Goal: Task Accomplishment & Management: Complete application form

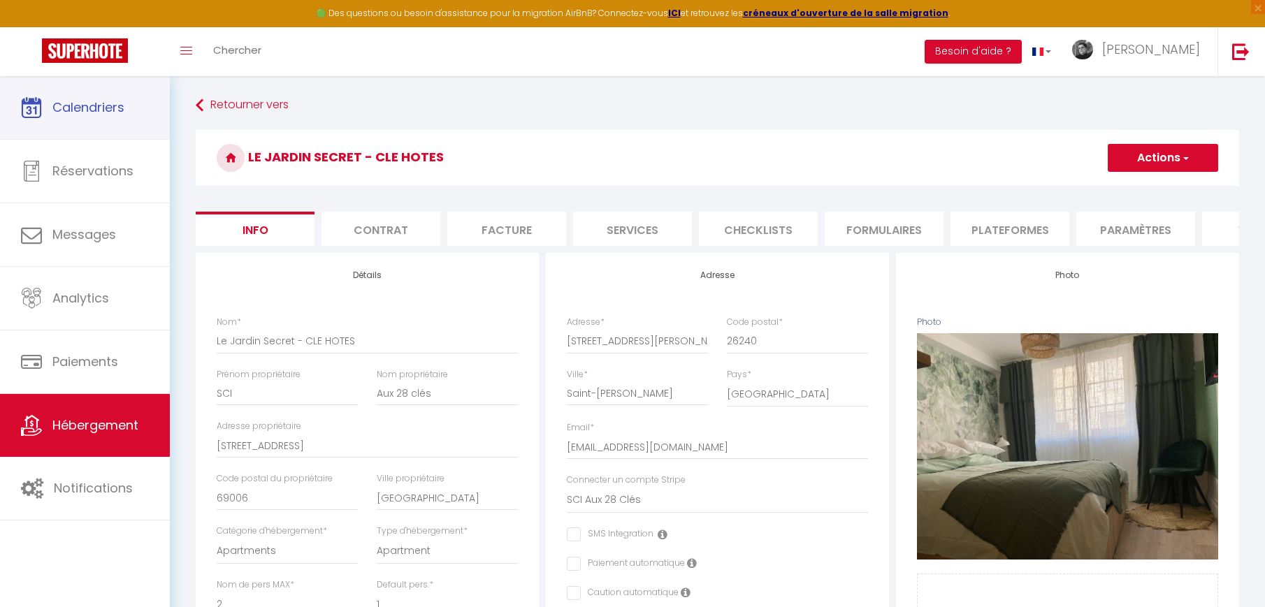
select select "2"
select select "1"
select select "17:00"
select select
select select "10:00"
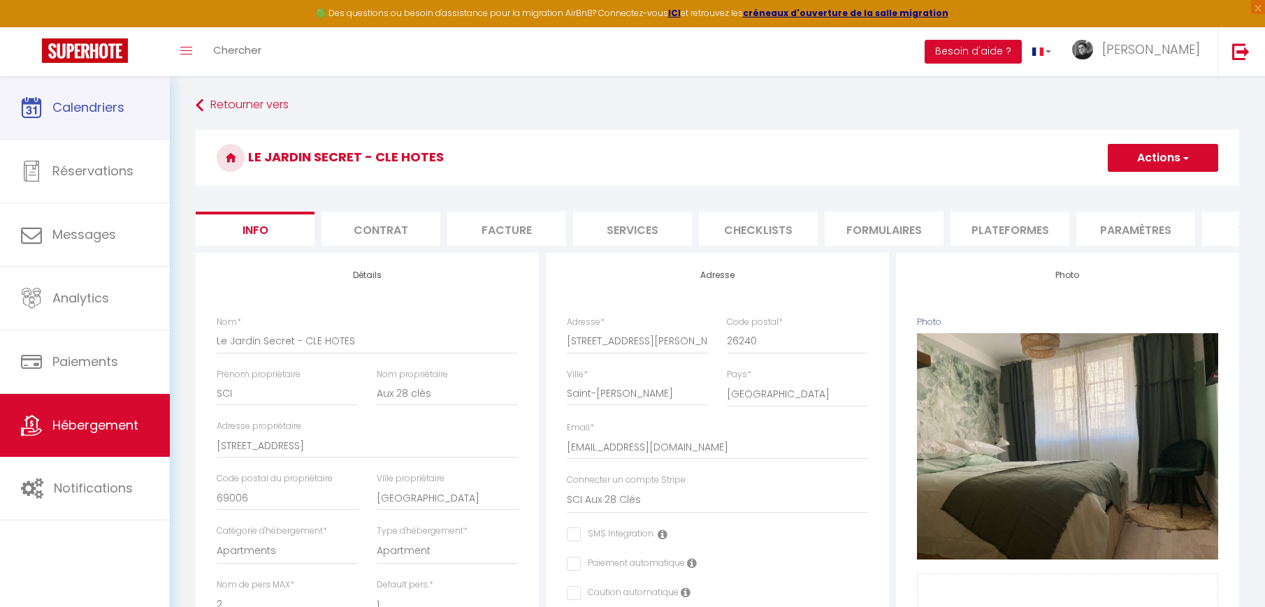
select select "30"
select select "120"
select select "28"
select select "41673"
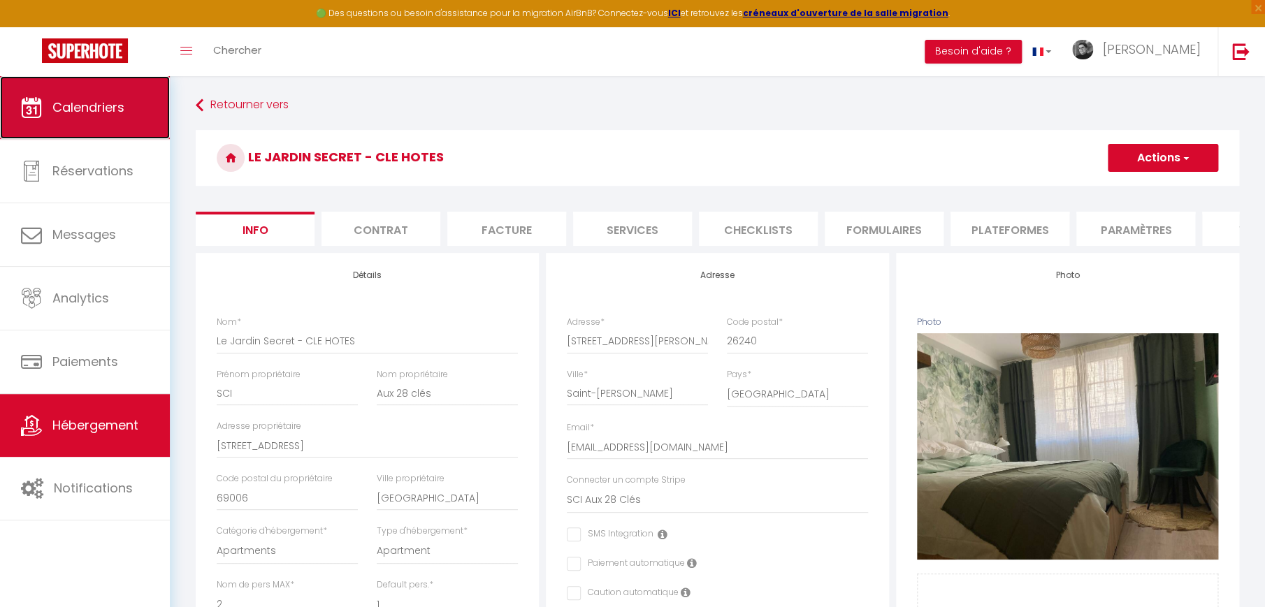
click at [84, 104] on span "Calendriers" at bounding box center [88, 107] width 72 height 17
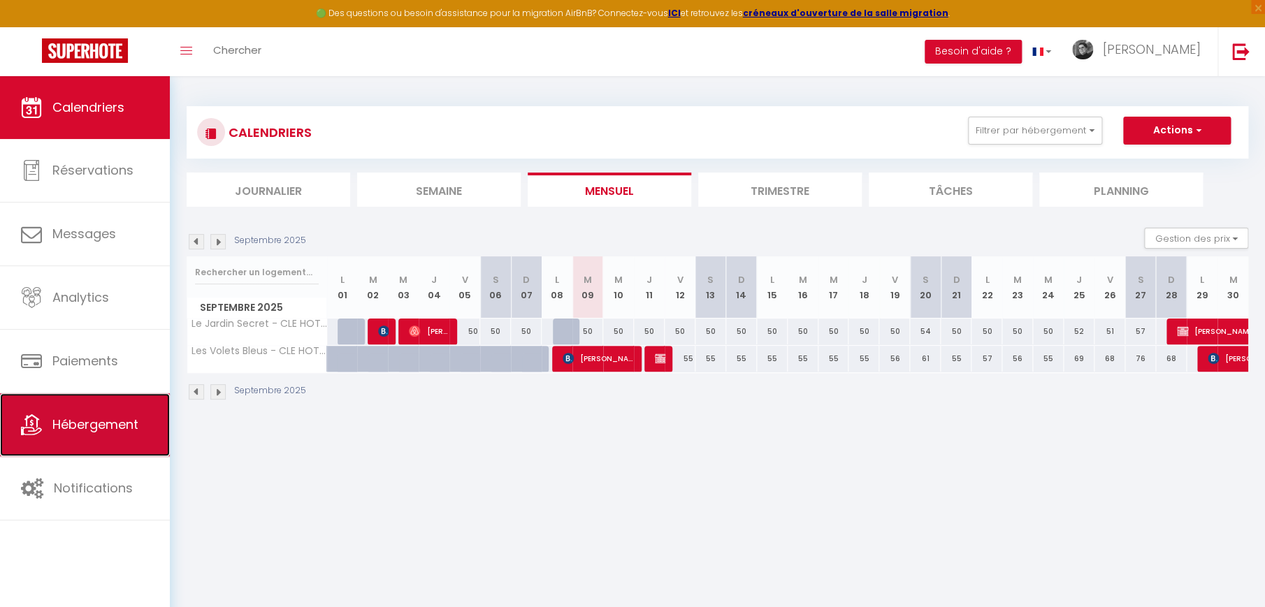
click at [87, 422] on span "Hébergement" at bounding box center [95, 424] width 86 height 17
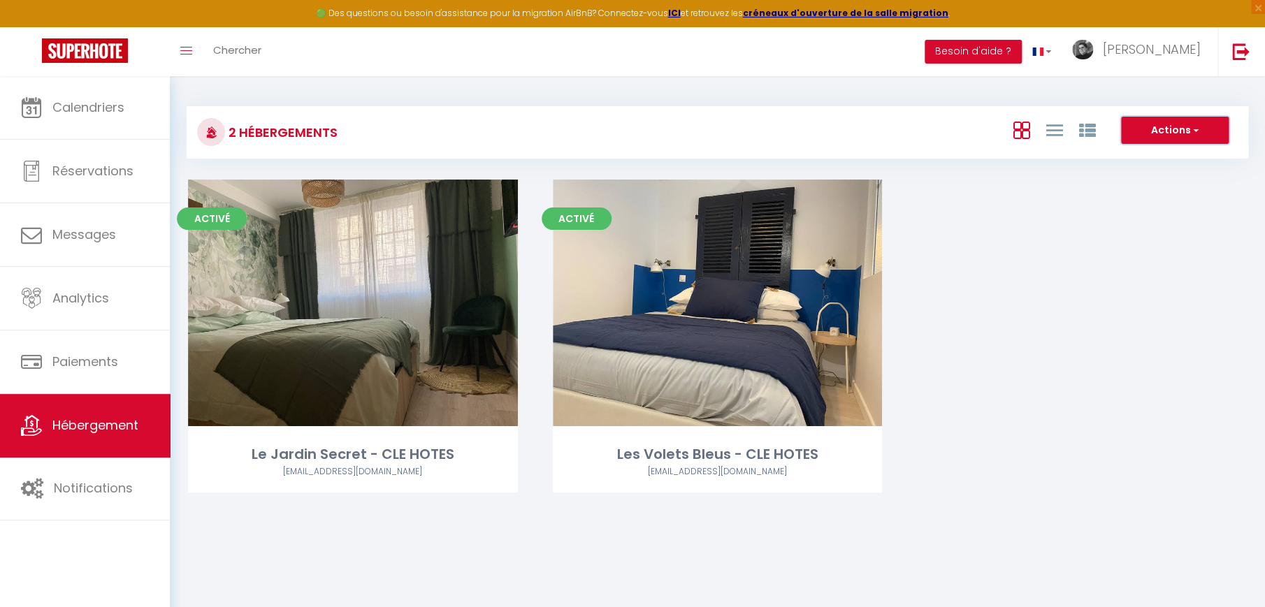
click at [1199, 129] on button "Actions" at bounding box center [1175, 131] width 108 height 28
click at [1159, 155] on li "Créer un Hébergement" at bounding box center [1164, 159] width 128 height 15
select select "3"
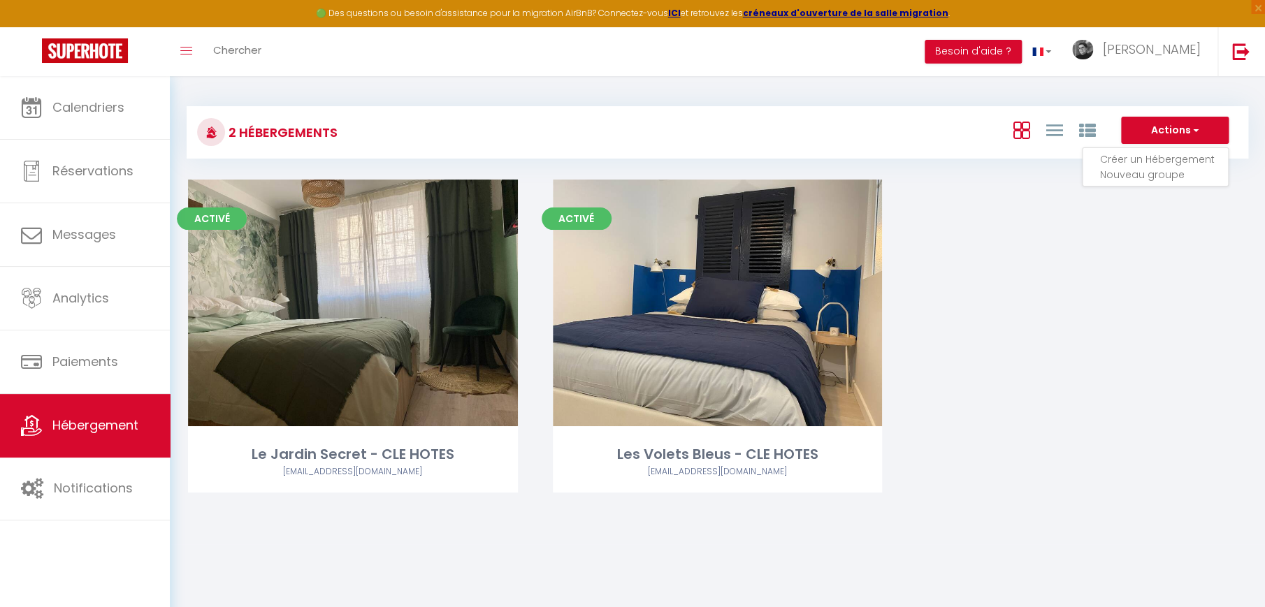
select select "2"
select select "1"
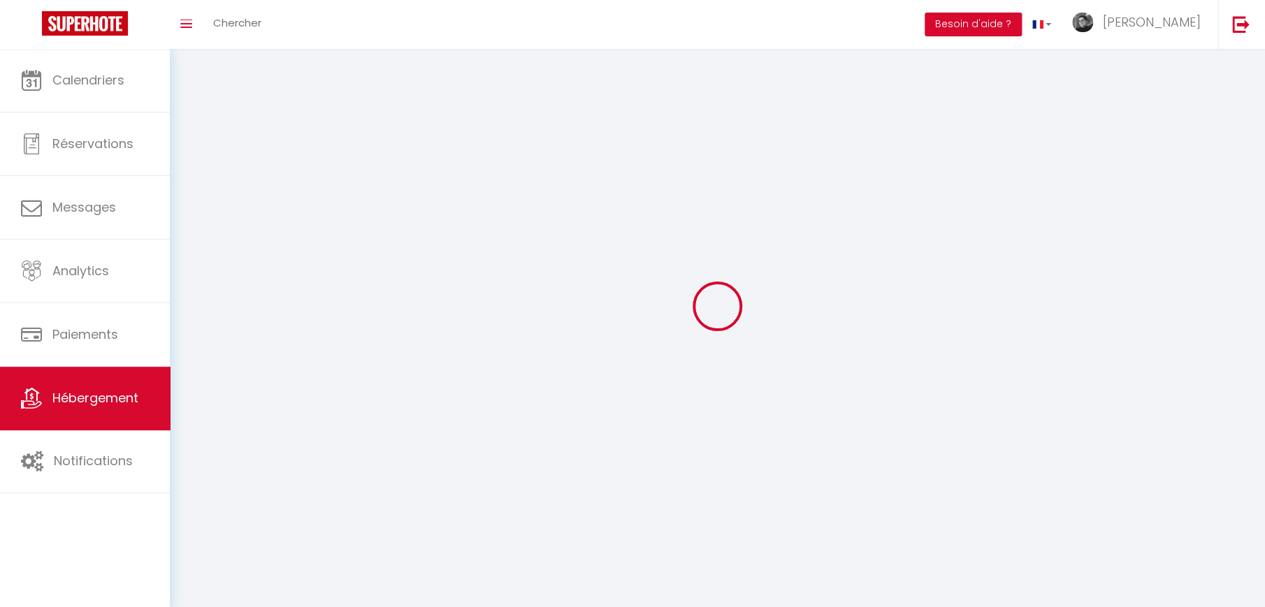
select select
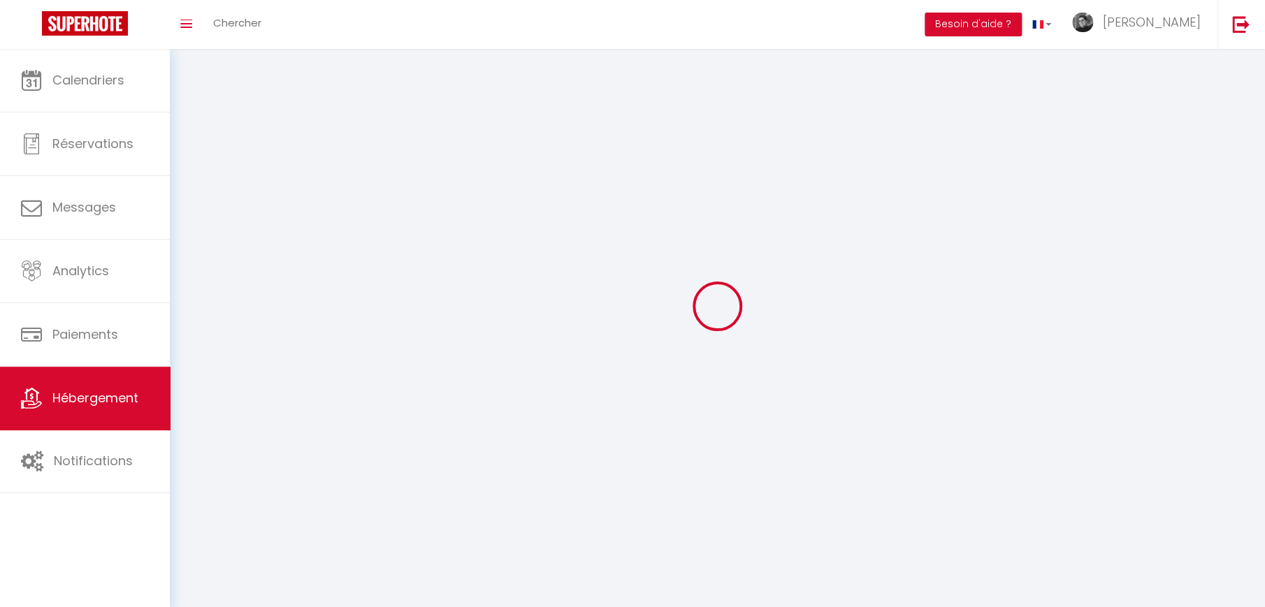
checkbox input "false"
select select
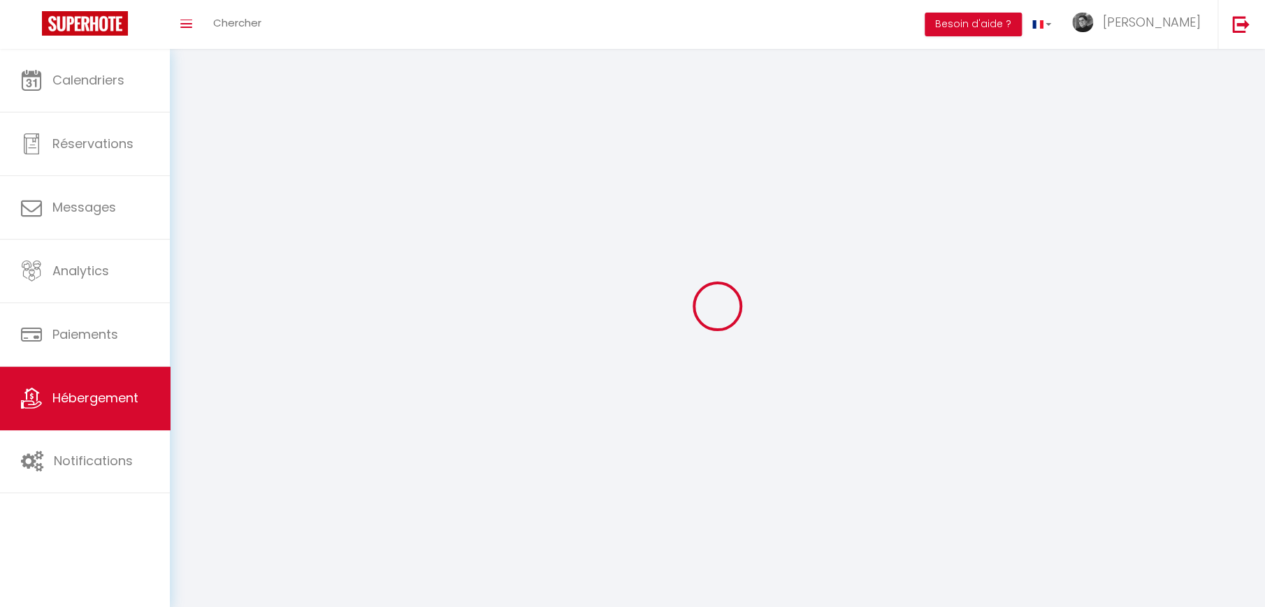
select select
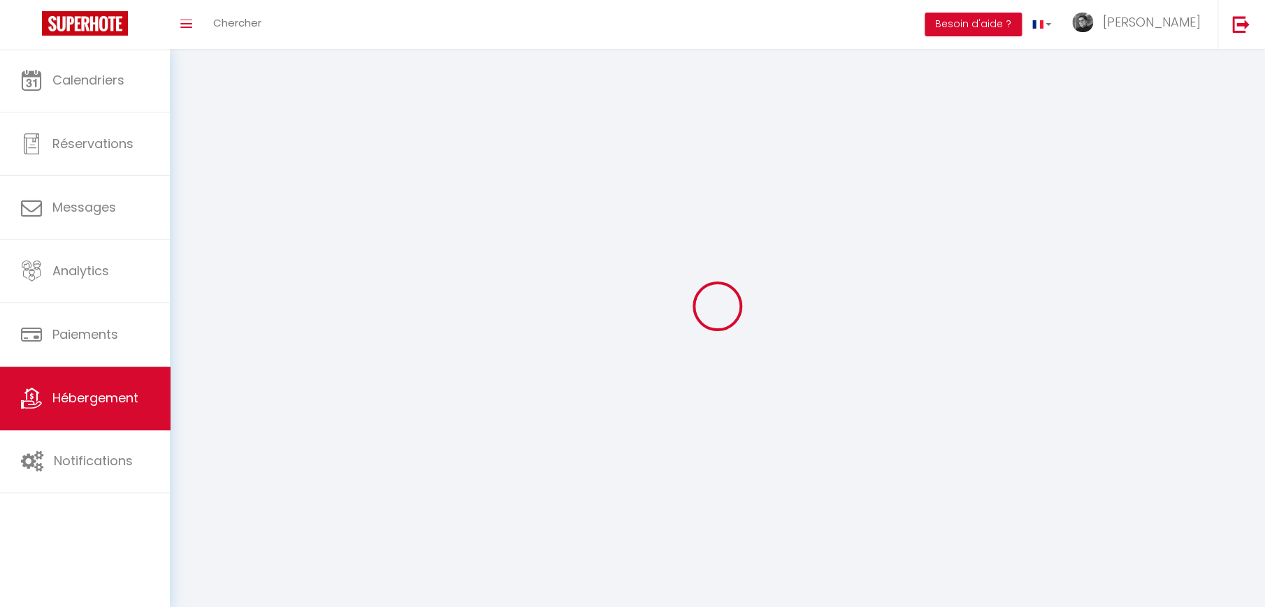
select select
checkbox input "false"
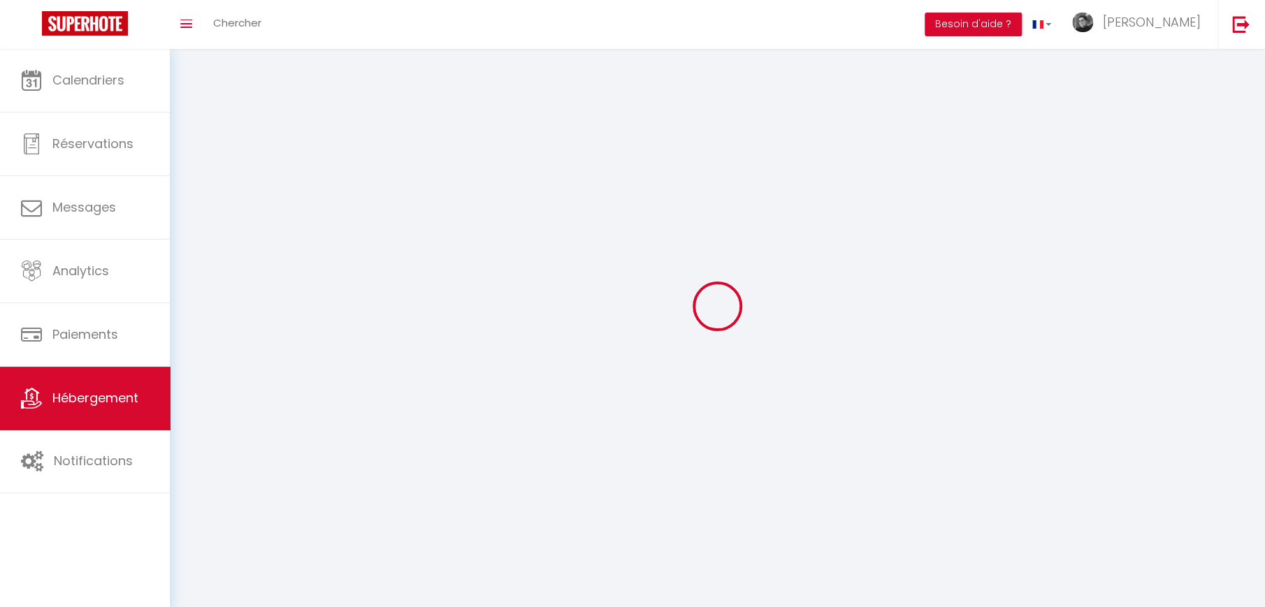
select select
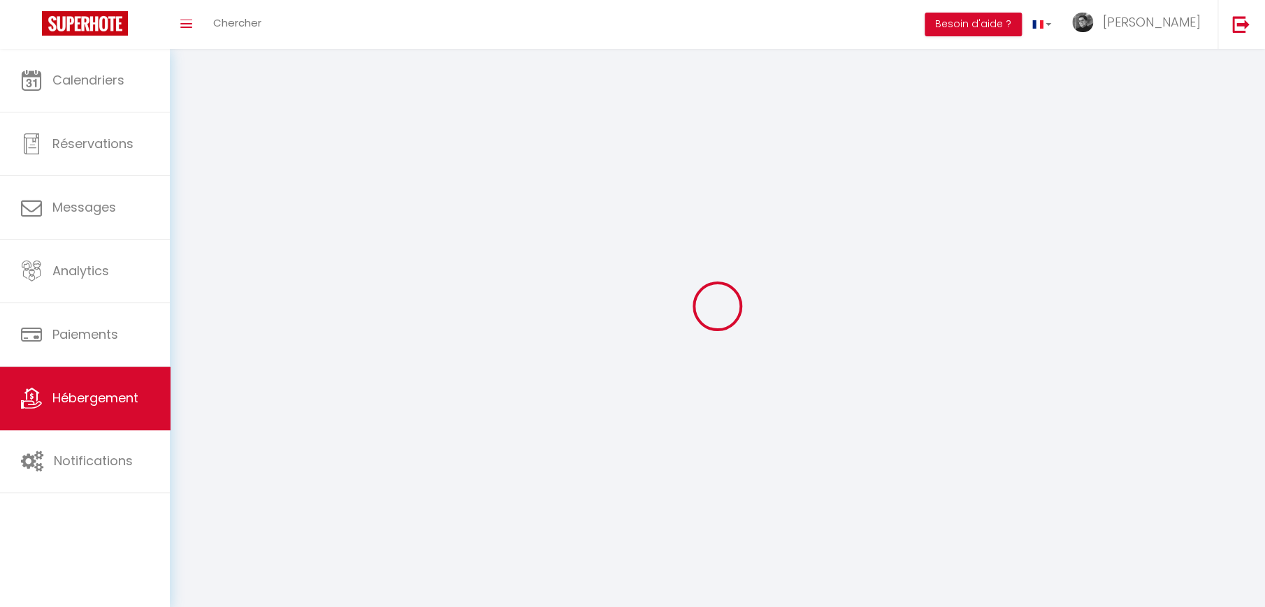
select select
checkbox input "false"
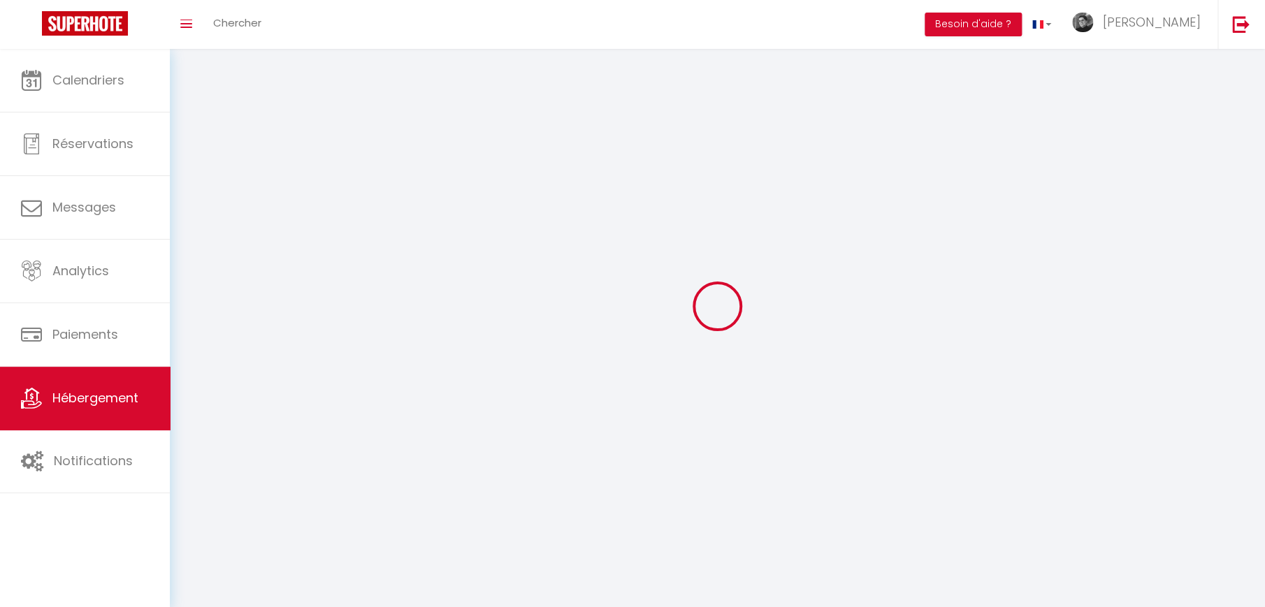
checkbox input "false"
select select
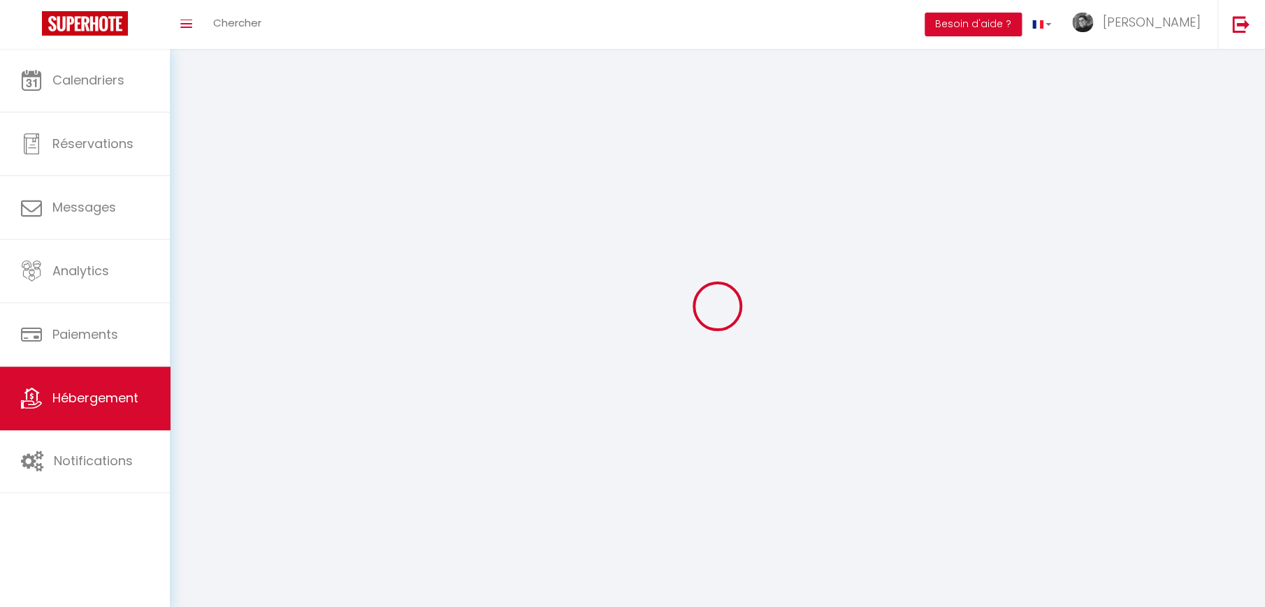
select select
checkbox input "false"
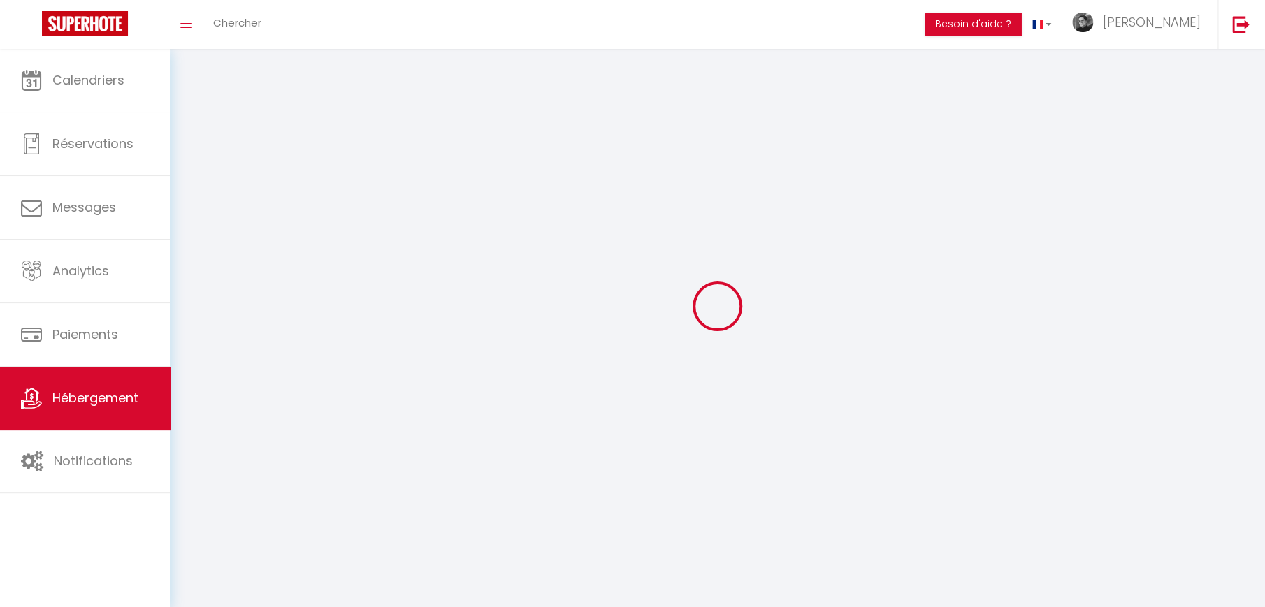
checkbox input "false"
select select
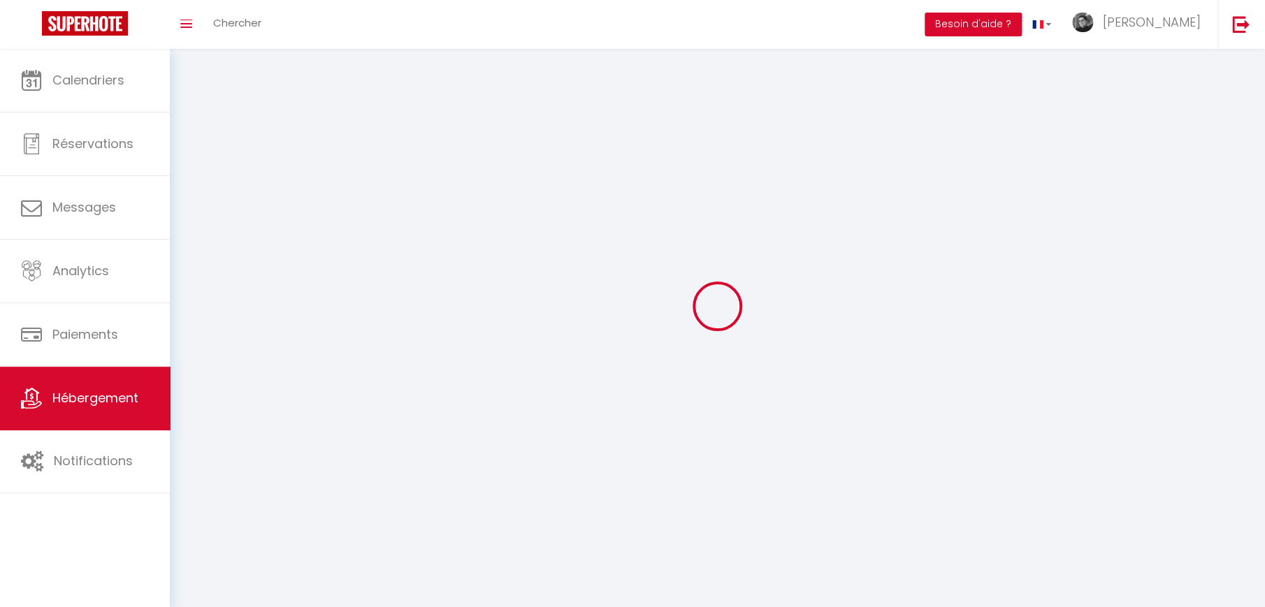
select select "28"
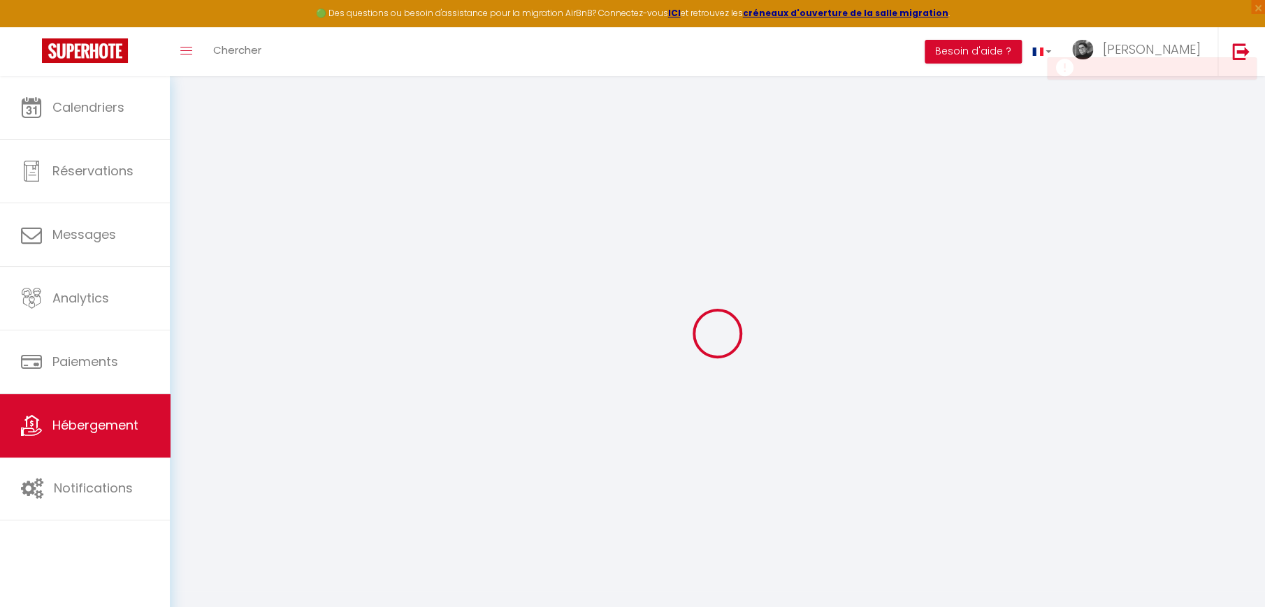
select select
checkbox input "false"
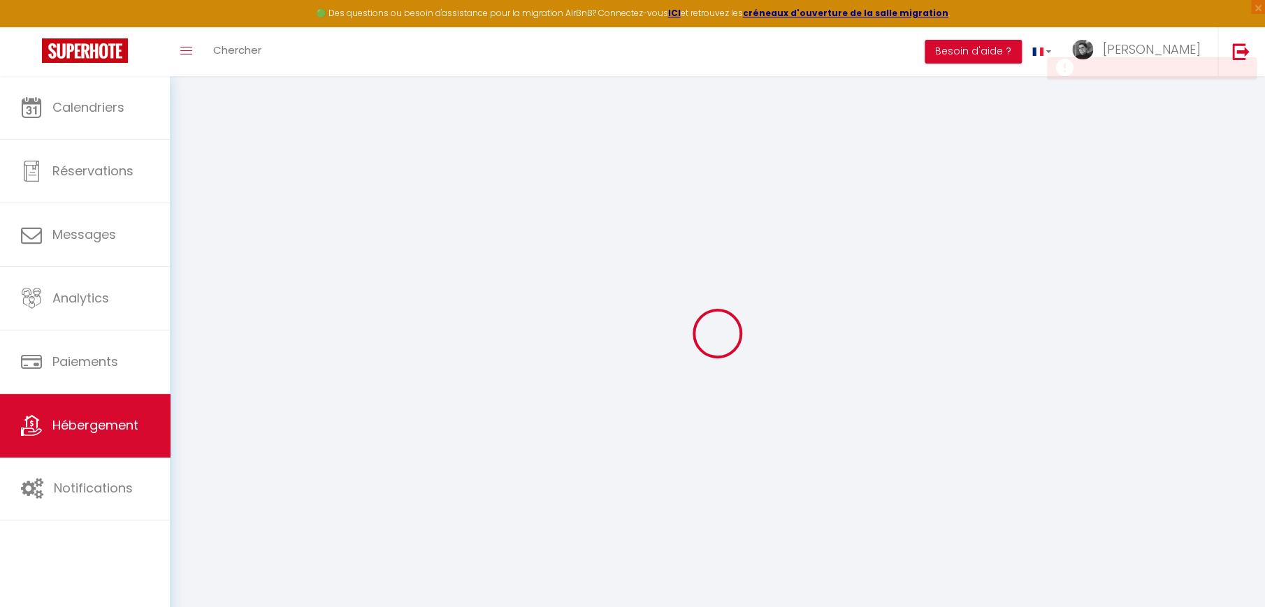
select select
checkbox input "false"
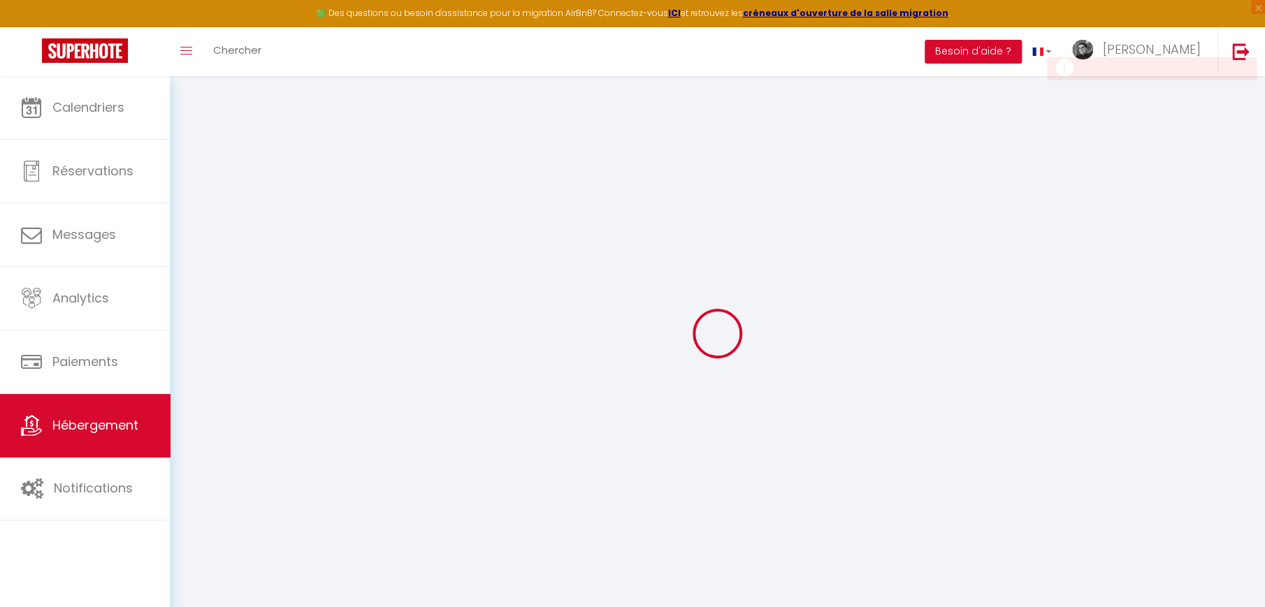
checkbox input "false"
select select
select select "15:00"
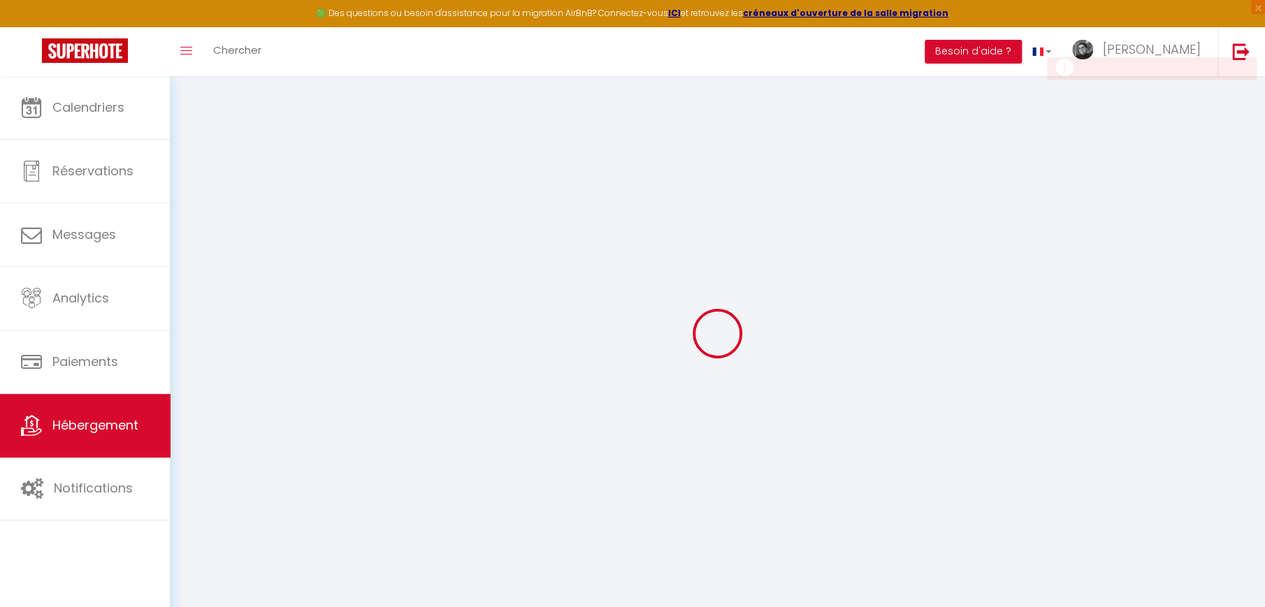
select select "23:45"
select select "11:00"
select select "30"
select select "120"
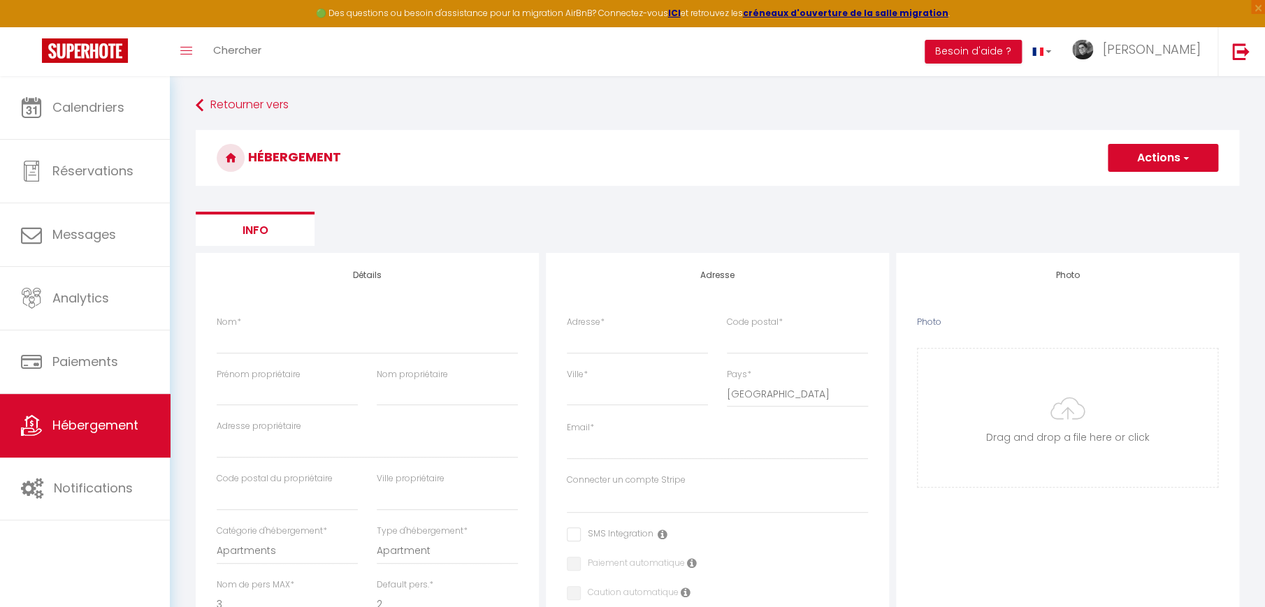
click at [1186, 156] on span "button" at bounding box center [1185, 158] width 9 height 14
click at [266, 335] on input "Nom *" at bounding box center [367, 341] width 301 height 25
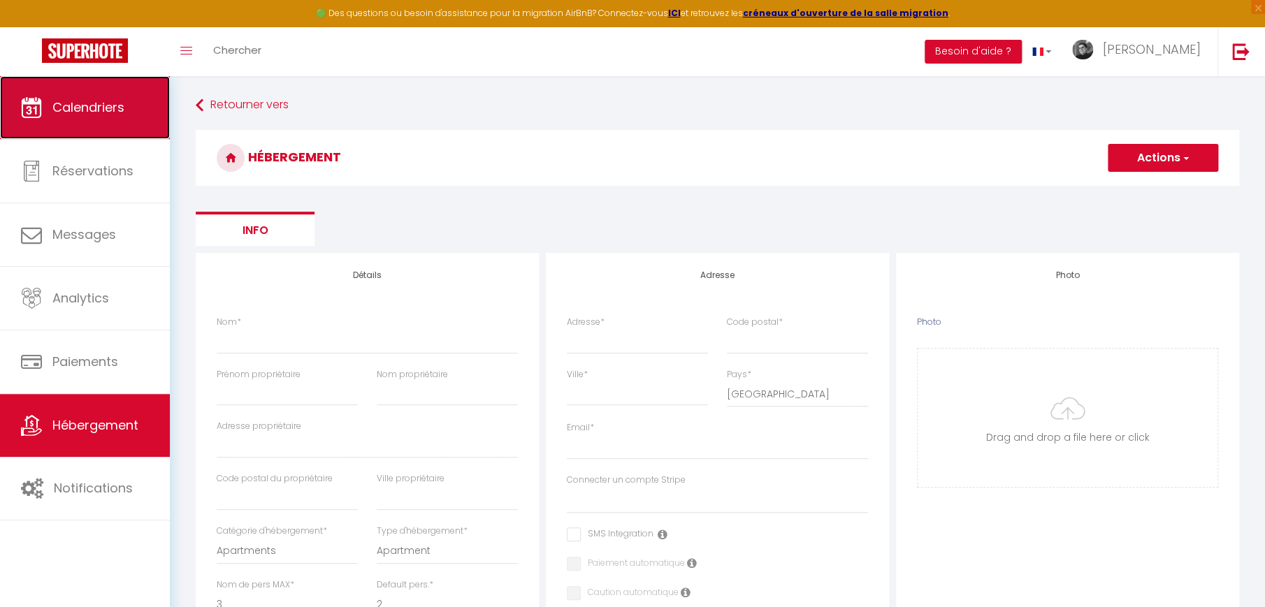
click at [73, 112] on span "Calendriers" at bounding box center [88, 107] width 72 height 17
